Goal: Navigation & Orientation: Find specific page/section

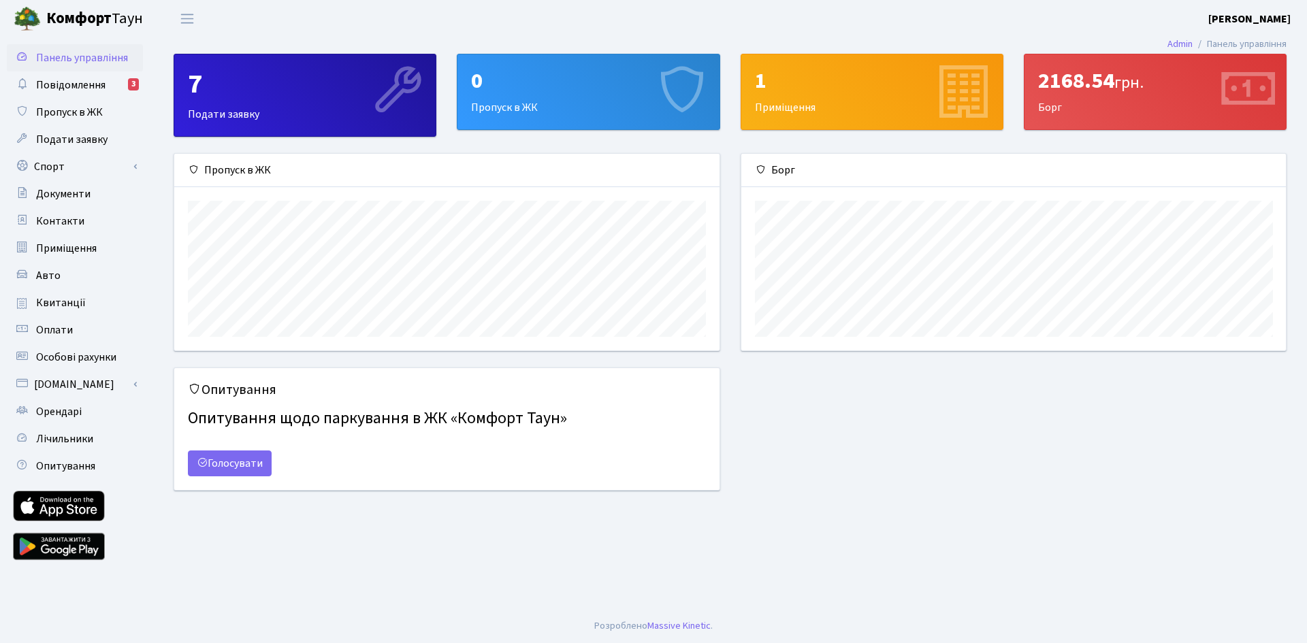
scroll to position [197, 544]
click at [1085, 69] on div "2168.54 грн." at bounding box center [1155, 81] width 234 height 26
click at [51, 305] on span "Квитанції" at bounding box center [61, 302] width 50 height 15
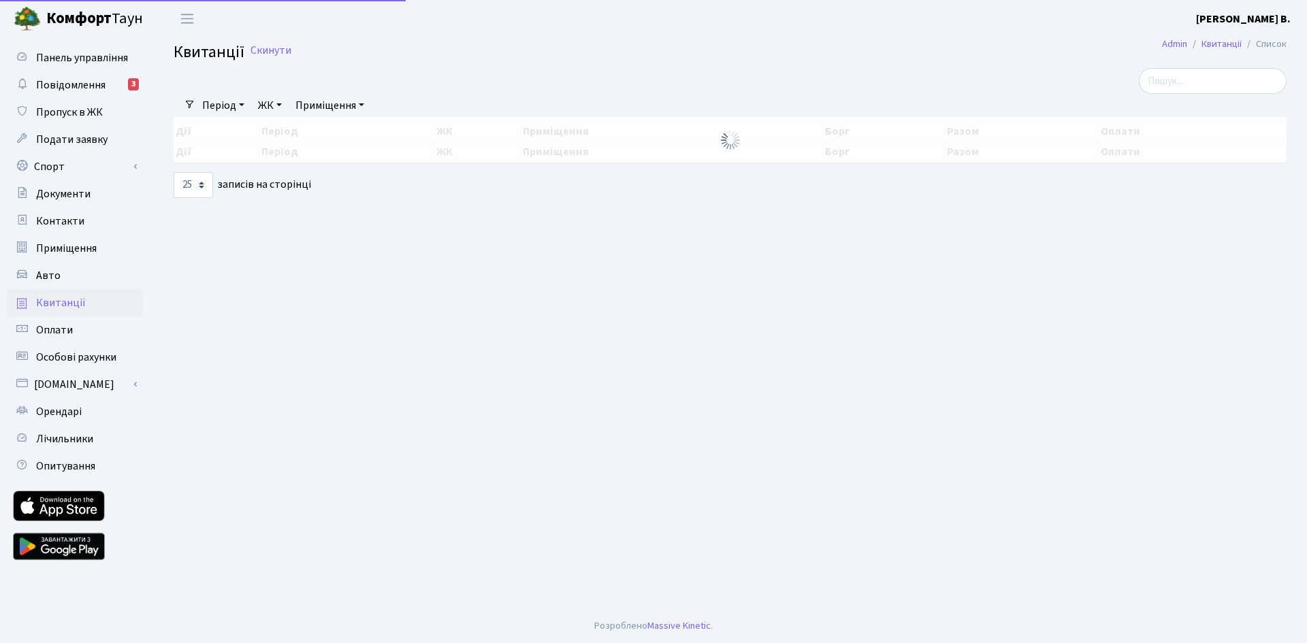
select select "25"
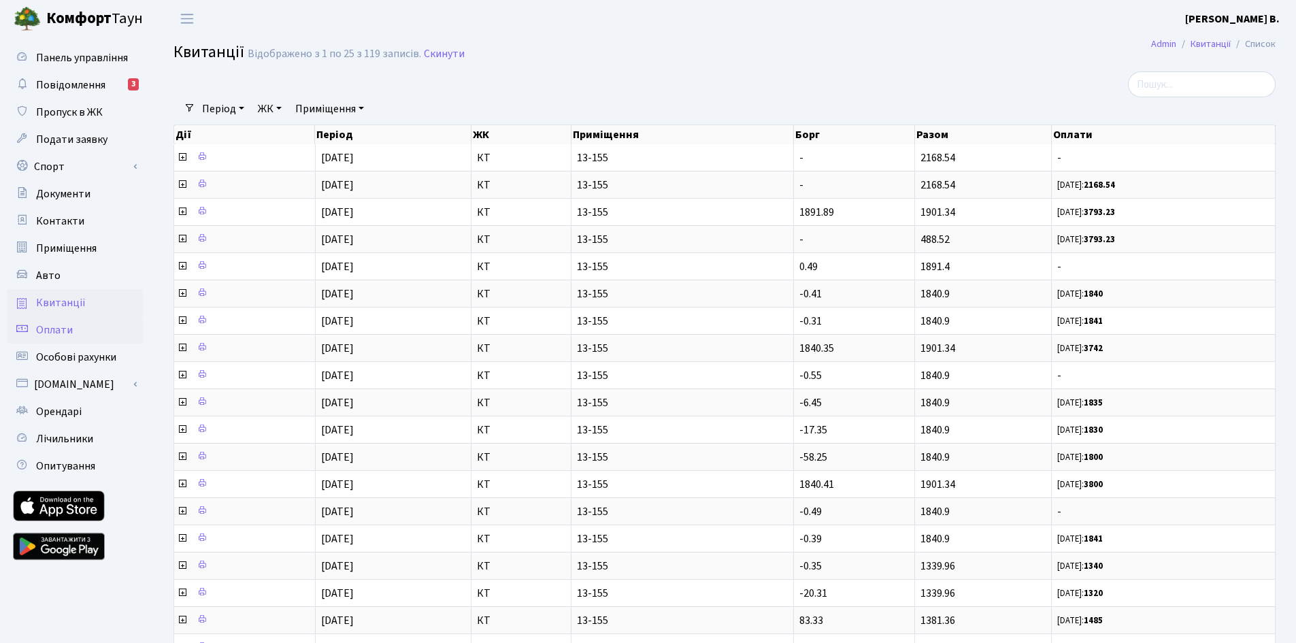
click at [62, 327] on span "Оплати" at bounding box center [54, 330] width 37 height 15
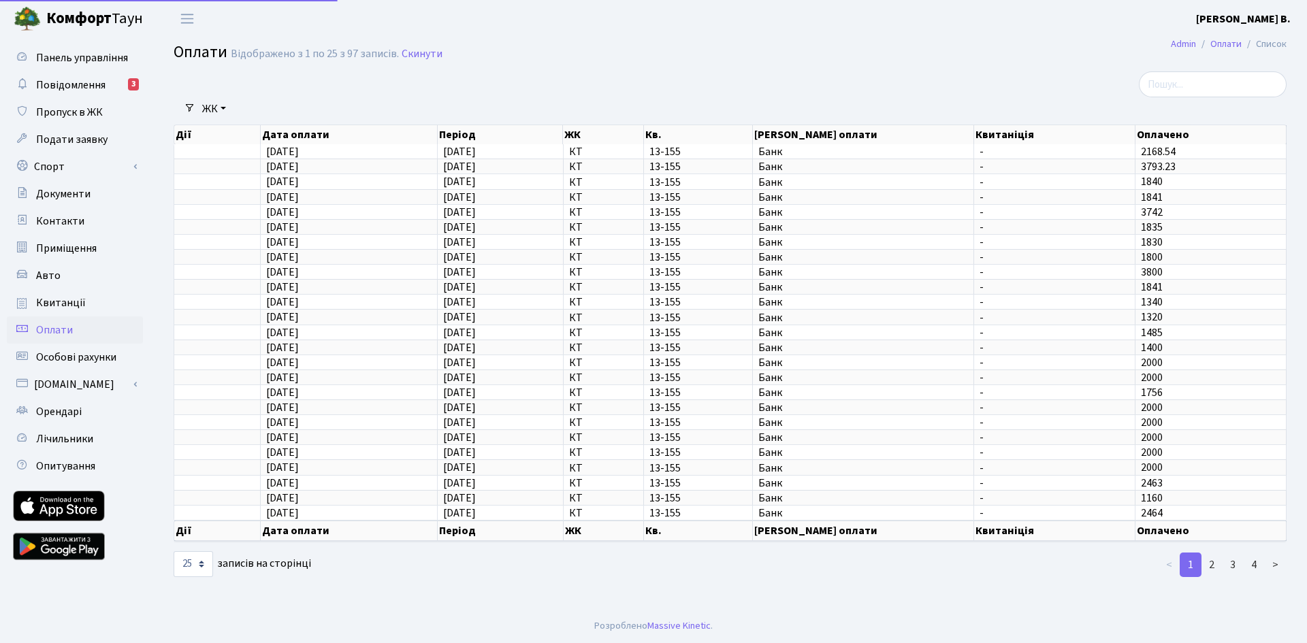
select select "25"
click at [56, 306] on span "Квитанції" at bounding box center [61, 302] width 50 height 15
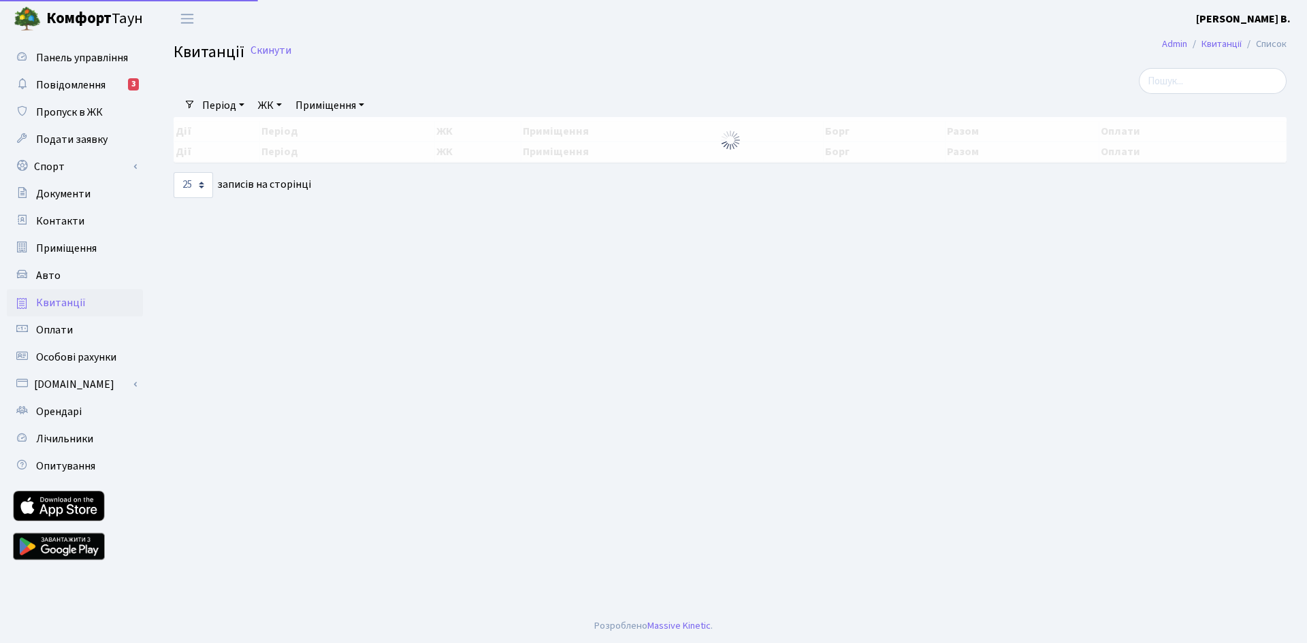
select select "25"
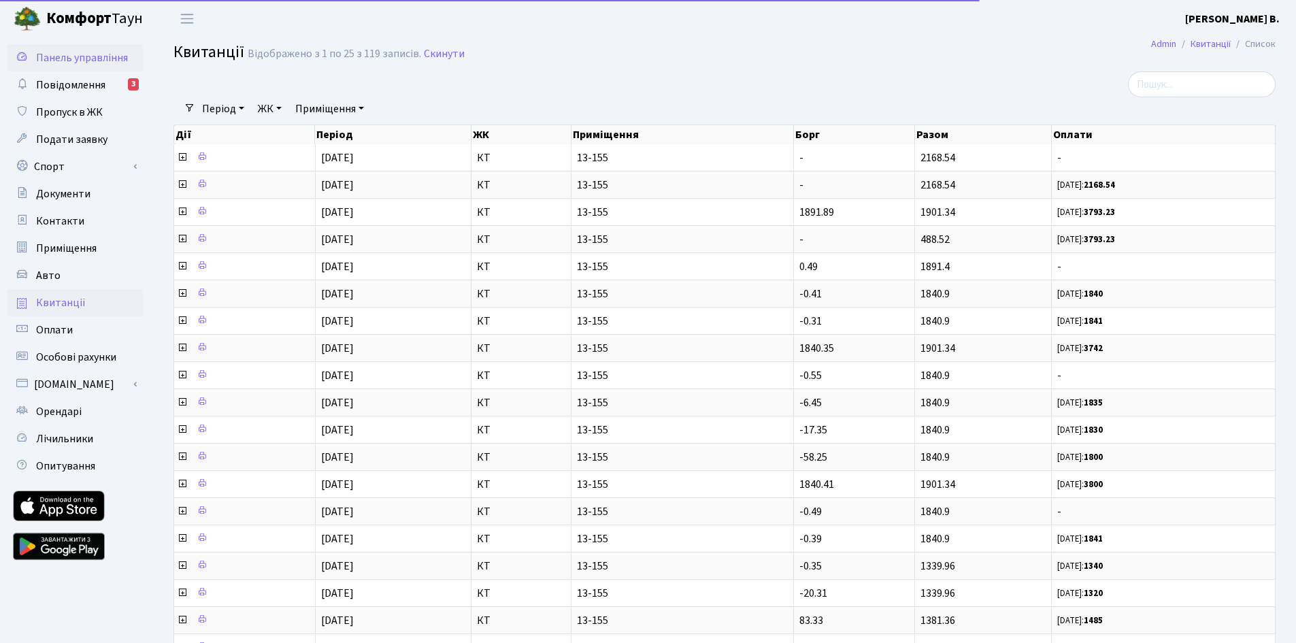
click at [72, 59] on span "Панель управління" at bounding box center [82, 57] width 92 height 15
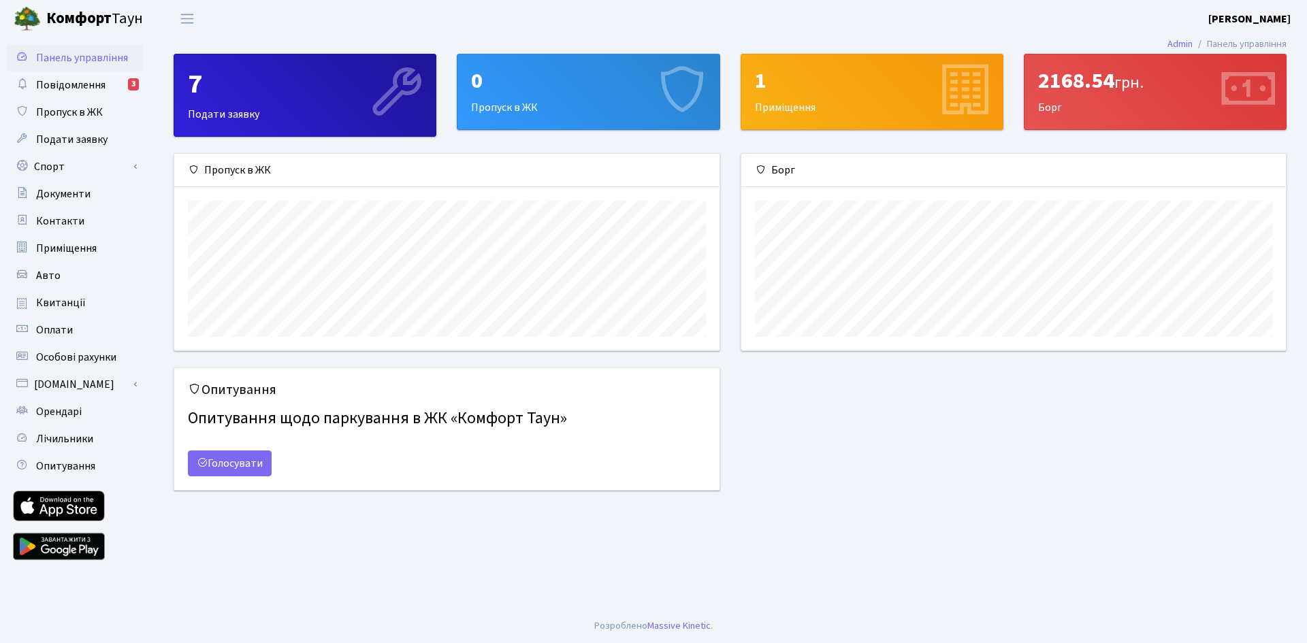
scroll to position [197, 544]
click at [799, 478] on div "Опитування Опитування щодо паркування в ЖК «Комфорт Таун» Голосувати" at bounding box center [729, 436] width 1133 height 139
